Goal: Information Seeking & Learning: Check status

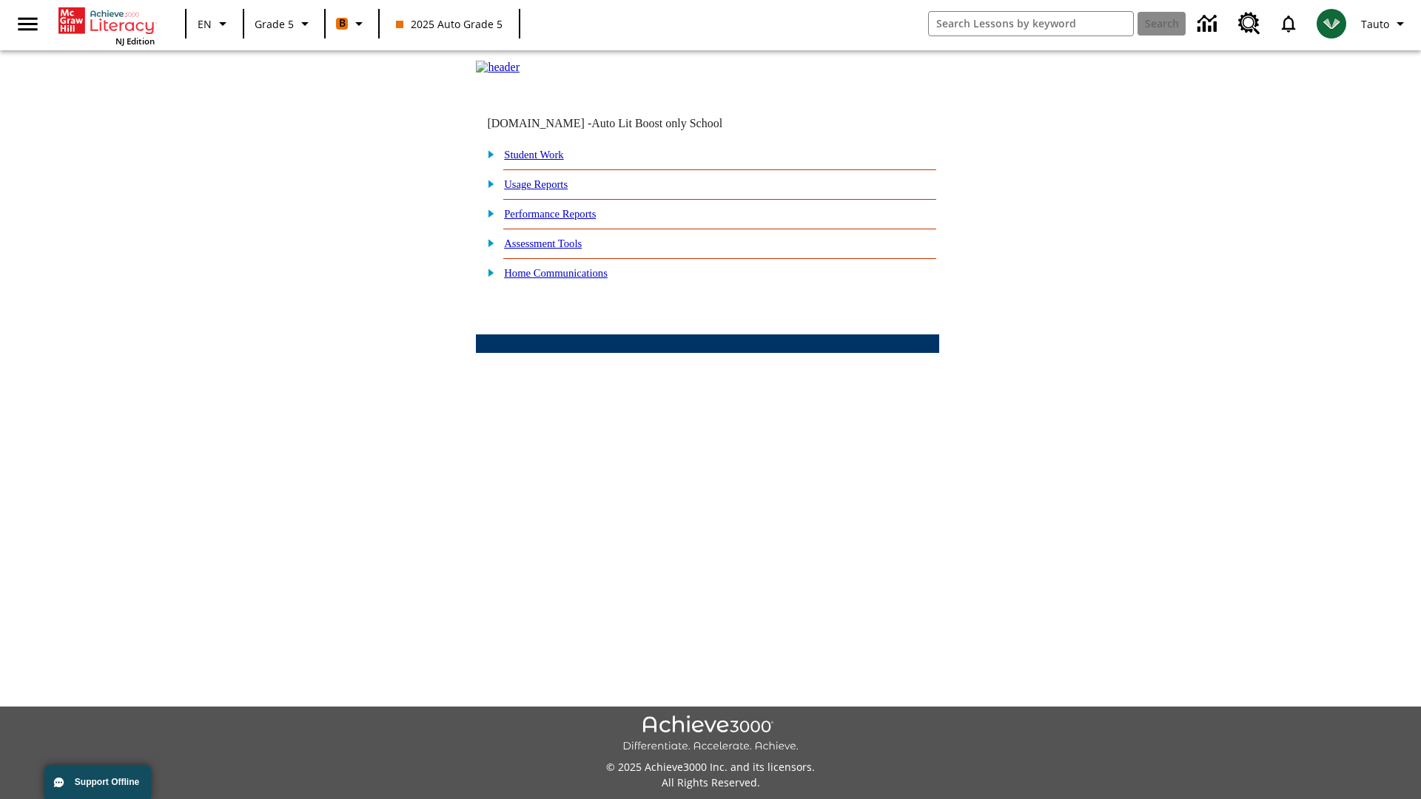
click at [566, 220] on link "Performance Reports" at bounding box center [550, 214] width 92 height 12
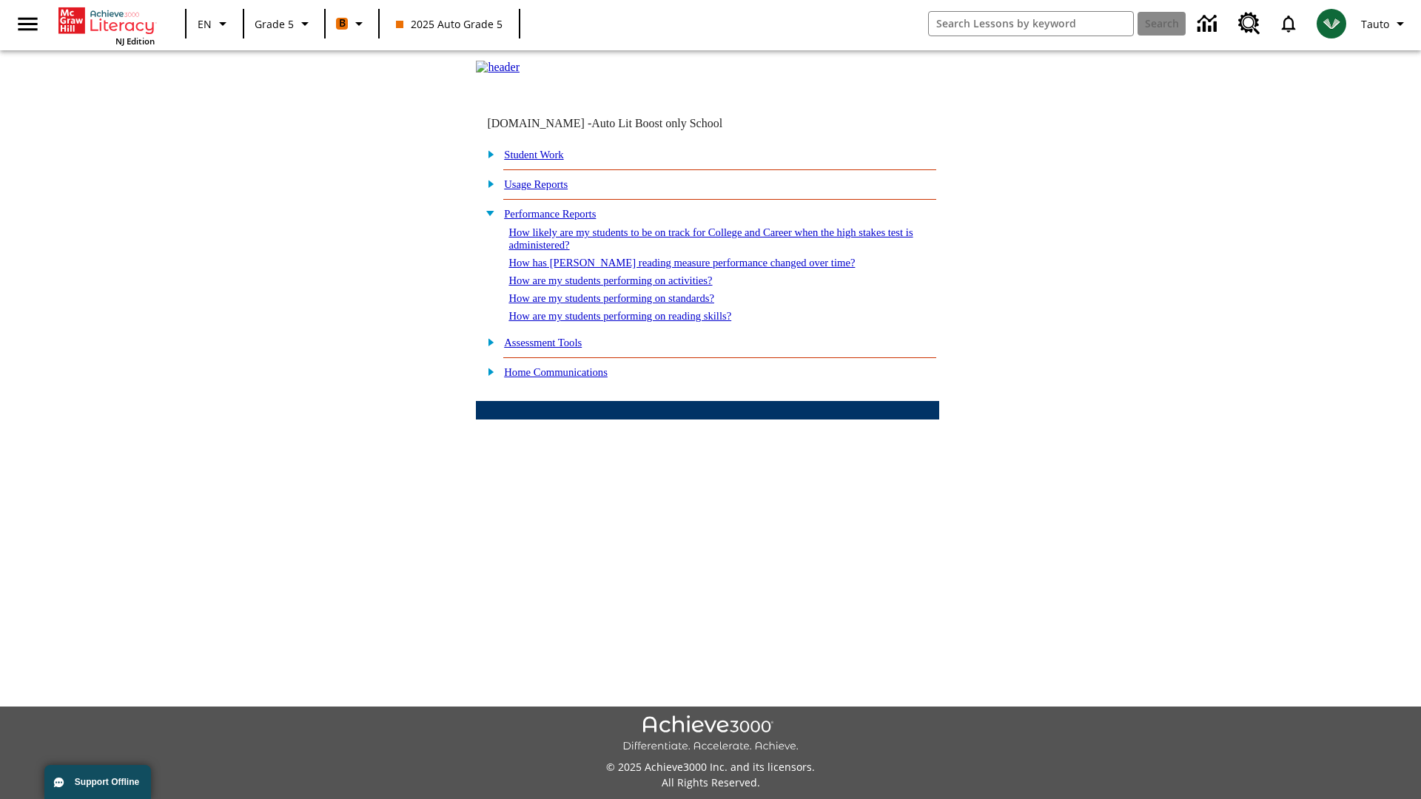
click at [673, 269] on link "How has Lexile reading measure performance changed over time?" at bounding box center [682, 263] width 346 height 12
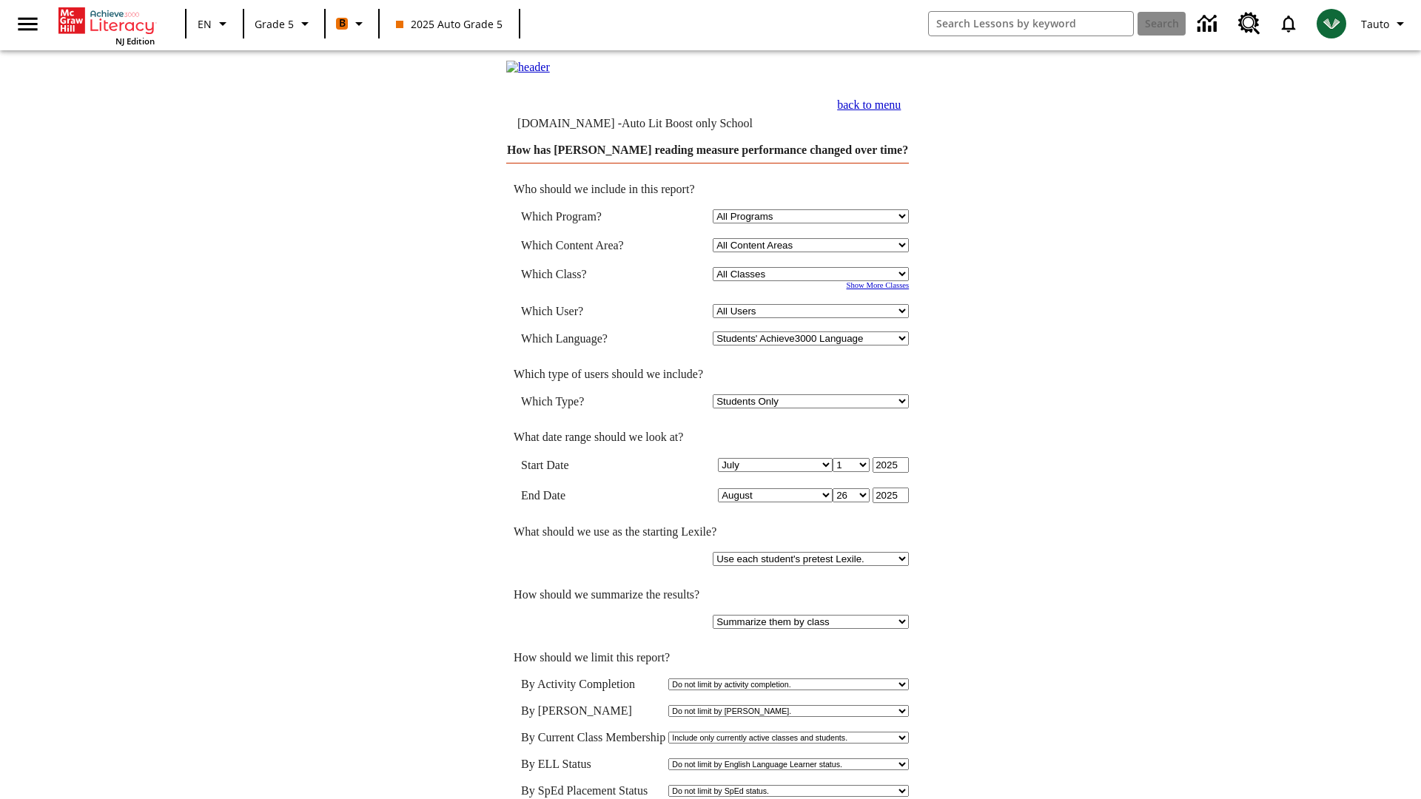
click at [812, 281] on select "Select a Class: All Classes 2025 Auto Grade 5 OL 2025 Auto Grade 6" at bounding box center [811, 274] width 196 height 14
select select "11133131"
